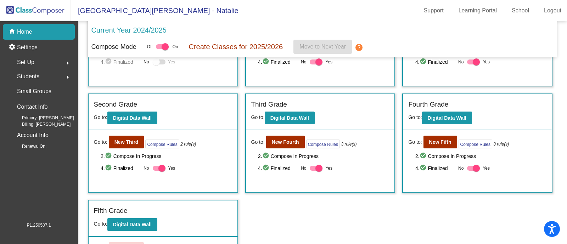
scroll to position [88, 0]
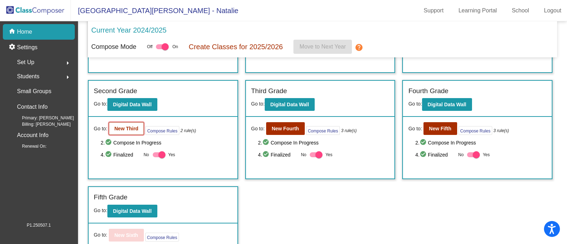
click at [129, 127] on b "New Third" at bounding box center [126, 129] width 24 height 6
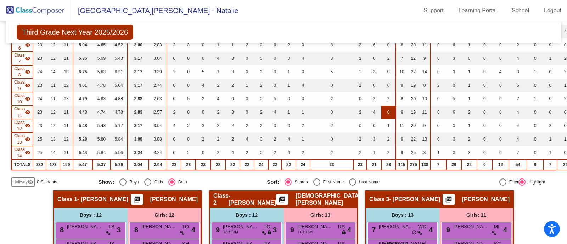
scroll to position [221, 0]
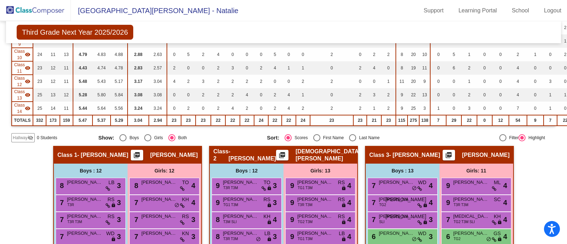
click at [286, 155] on mat-icon "picture_as_pdf" at bounding box center [282, 157] width 9 height 10
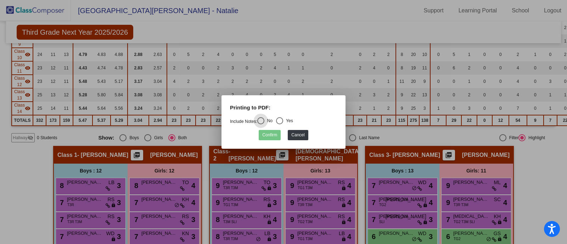
click at [283, 121] on div "Select an option" at bounding box center [279, 120] width 7 height 7
click at [279, 124] on input "Yes" at bounding box center [279, 124] width 0 height 0
radio input "true"
click at [271, 134] on button "Confirm" at bounding box center [270, 135] width 22 height 10
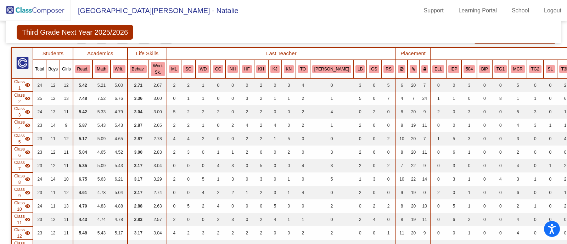
scroll to position [44, 0]
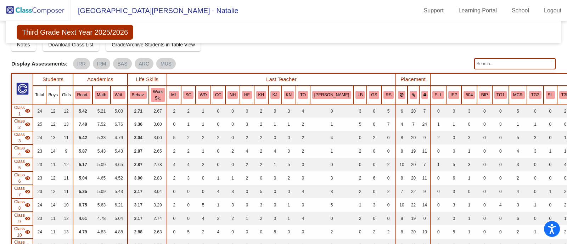
click at [31, 10] on img at bounding box center [35, 10] width 71 height 21
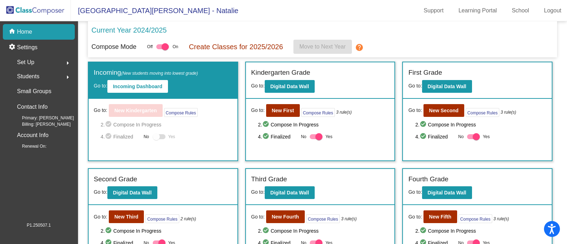
scroll to position [88, 0]
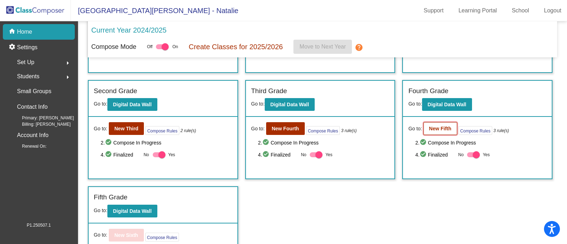
click at [435, 128] on b "New Fifth" at bounding box center [440, 129] width 22 height 6
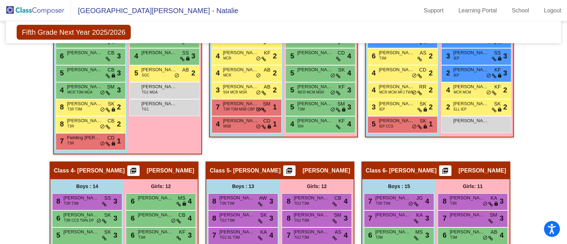
scroll to position [531, 0]
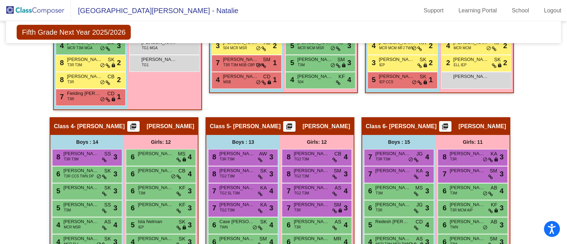
click at [449, 123] on mat-icon "picture_as_pdf" at bounding box center [445, 128] width 9 height 10
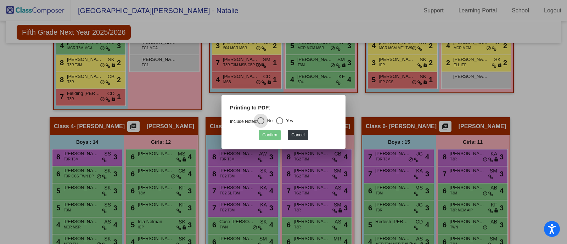
click at [283, 120] on div "Select an option" at bounding box center [279, 120] width 7 height 7
click at [279, 124] on input "Yes" at bounding box center [279, 124] width 0 height 0
radio input "true"
click at [267, 136] on button "Confirm" at bounding box center [270, 135] width 22 height 10
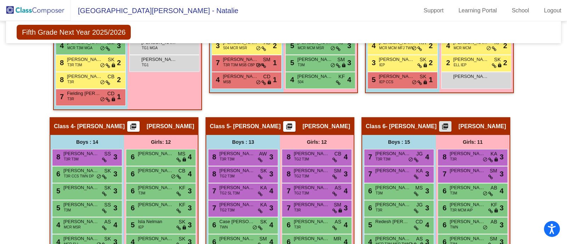
click at [295, 122] on button "picture_as_pdf" at bounding box center [289, 126] width 12 height 11
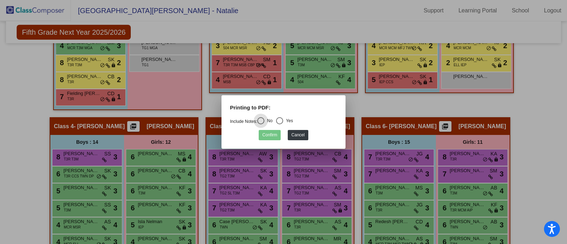
click at [279, 119] on div "Select an option" at bounding box center [279, 120] width 7 height 7
click at [279, 124] on input "Yes" at bounding box center [279, 124] width 0 height 0
radio input "true"
click at [266, 136] on button "Confirm" at bounding box center [270, 135] width 22 height 10
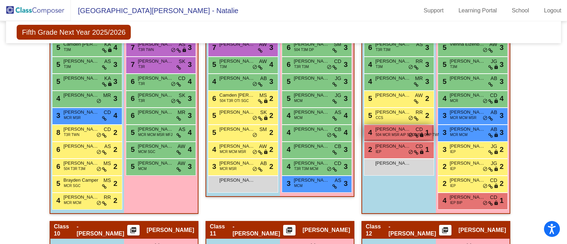
scroll to position [1107, 0]
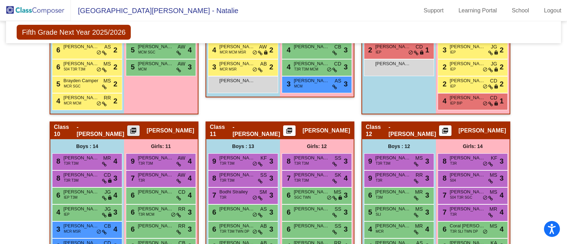
click at [137, 128] on mat-icon "picture_as_pdf" at bounding box center [133, 132] width 9 height 10
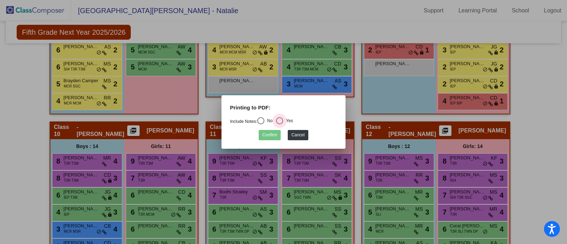
drag, startPoint x: 285, startPoint y: 119, endPoint x: 288, endPoint y: 125, distance: 6.0
click at [283, 119] on div "Select an option" at bounding box center [279, 120] width 7 height 7
click at [279, 124] on input "Yes" at bounding box center [279, 124] width 0 height 0
radio input "true"
click at [264, 136] on button "Confirm" at bounding box center [270, 135] width 22 height 10
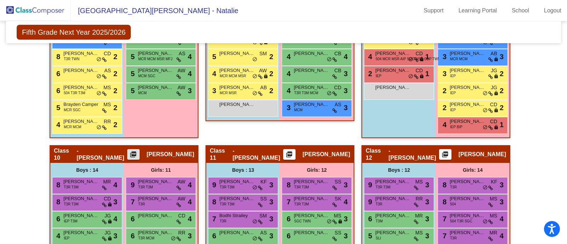
scroll to position [1063, 0]
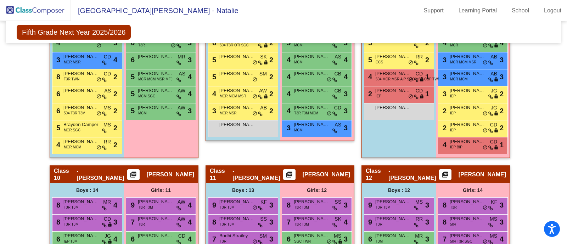
click at [46, 8] on img at bounding box center [35, 10] width 71 height 21
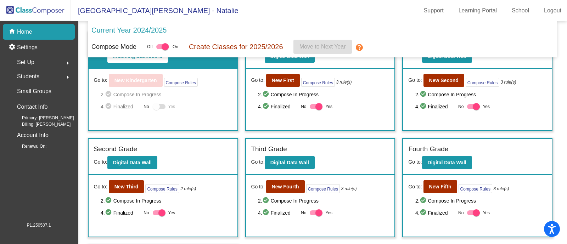
scroll to position [44, 0]
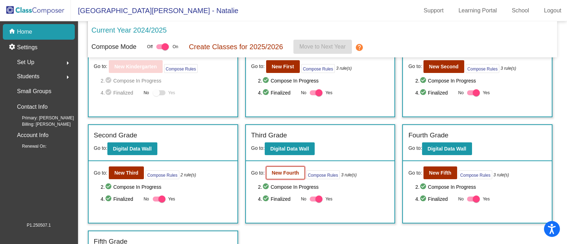
click at [285, 172] on b "New Fourth" at bounding box center [285, 173] width 27 height 6
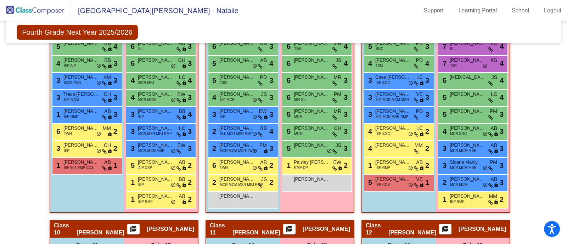
scroll to position [1063, 0]
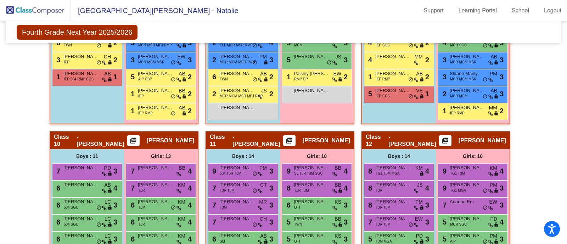
click at [137, 137] on mat-icon "picture_as_pdf" at bounding box center [133, 142] width 9 height 10
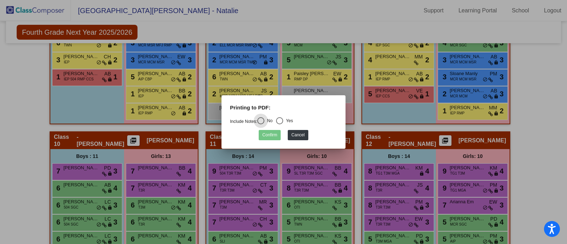
click at [281, 118] on div "Select an option" at bounding box center [279, 120] width 7 height 7
click at [279, 124] on input "Yes" at bounding box center [279, 124] width 0 height 0
radio input "true"
click at [270, 130] on button "Confirm" at bounding box center [270, 135] width 22 height 10
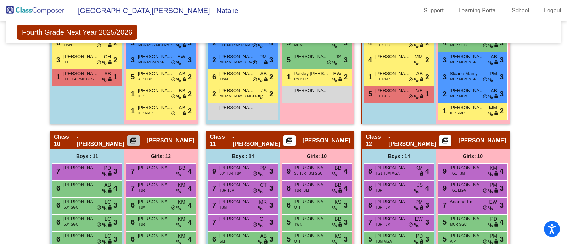
click at [136, 140] on mat-icon "picture_as_pdf" at bounding box center [133, 142] width 9 height 10
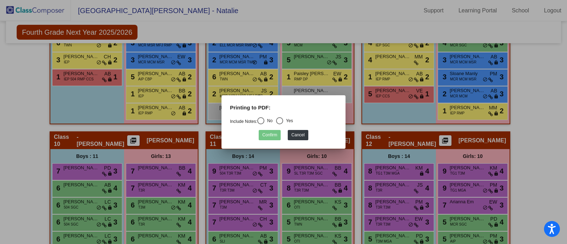
click at [260, 116] on div "Printing to PDF:" at bounding box center [284, 110] width 118 height 13
click at [263, 120] on div "Select an option" at bounding box center [260, 120] width 7 height 7
click at [261, 124] on input "No" at bounding box center [260, 124] width 0 height 0
radio input "true"
click at [270, 138] on button "Confirm" at bounding box center [270, 135] width 22 height 10
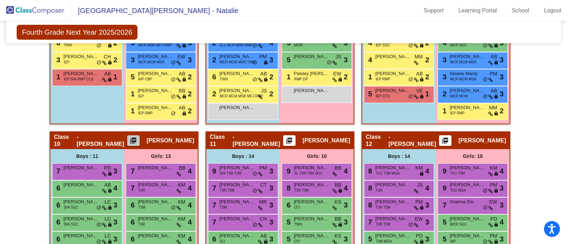
click at [140, 135] on button "picture_as_pdf" at bounding box center [133, 140] width 12 height 11
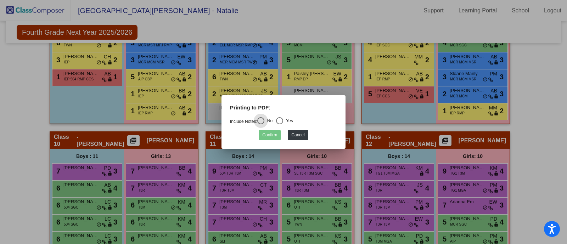
click at [283, 119] on div "Select an option" at bounding box center [279, 120] width 7 height 7
click at [279, 124] on input "Yes" at bounding box center [279, 124] width 0 height 0
radio input "true"
click at [267, 136] on button "Confirm" at bounding box center [270, 135] width 22 height 10
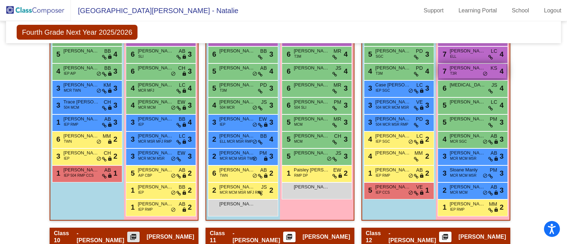
scroll to position [886, 0]
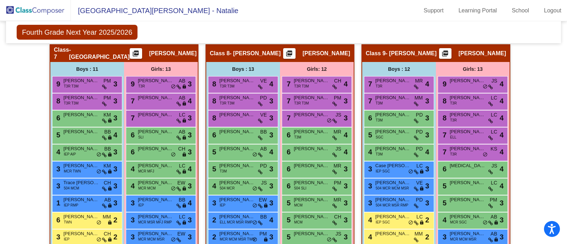
click at [449, 51] on mat-icon "picture_as_pdf" at bounding box center [445, 55] width 9 height 10
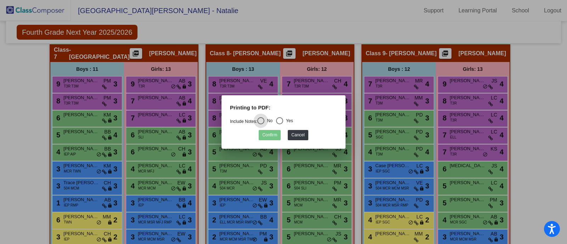
click at [277, 120] on mat-radio-group "Include Notes: No Yes" at bounding box center [261, 121] width 63 height 5
click at [283, 119] on div "Select an option" at bounding box center [279, 120] width 7 height 7
click at [279, 124] on input "Yes" at bounding box center [279, 124] width 0 height 0
radio input "true"
click at [265, 134] on button "Confirm" at bounding box center [270, 135] width 22 height 10
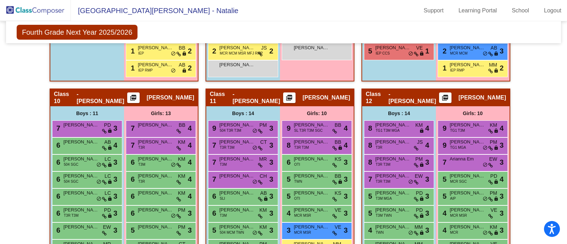
scroll to position [1107, 0]
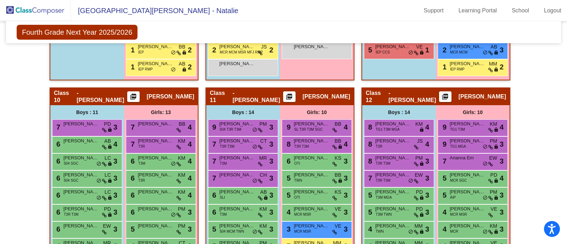
click at [137, 93] on mat-icon "picture_as_pdf" at bounding box center [133, 98] width 9 height 10
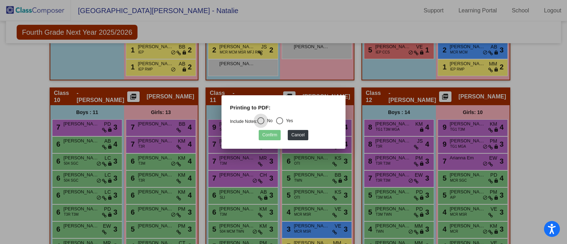
click at [281, 121] on div "Select an option" at bounding box center [279, 120] width 7 height 7
click at [279, 124] on input "Yes" at bounding box center [279, 124] width 0 height 0
radio input "true"
click at [265, 132] on button "Confirm" at bounding box center [270, 135] width 22 height 10
